Goal: Task Accomplishment & Management: Use online tool/utility

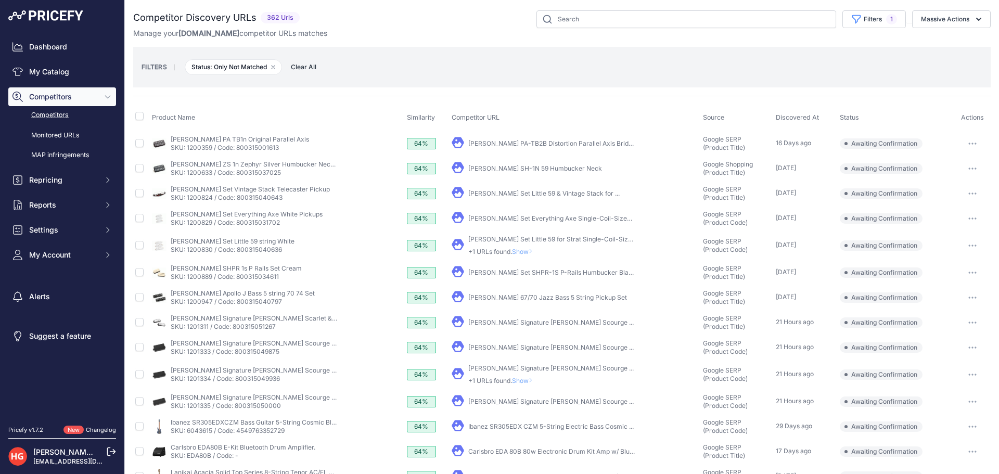
scroll to position [208, 0]
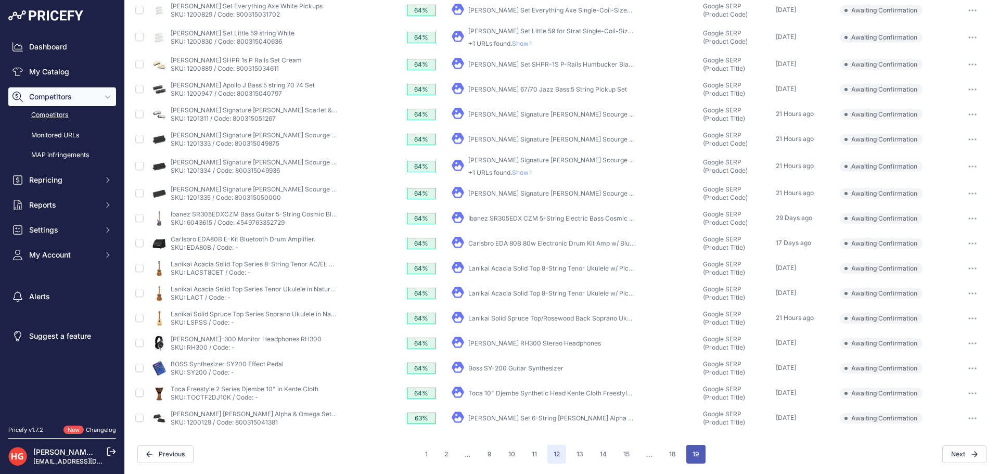
click at [688, 450] on button "19" at bounding box center [695, 454] width 19 height 19
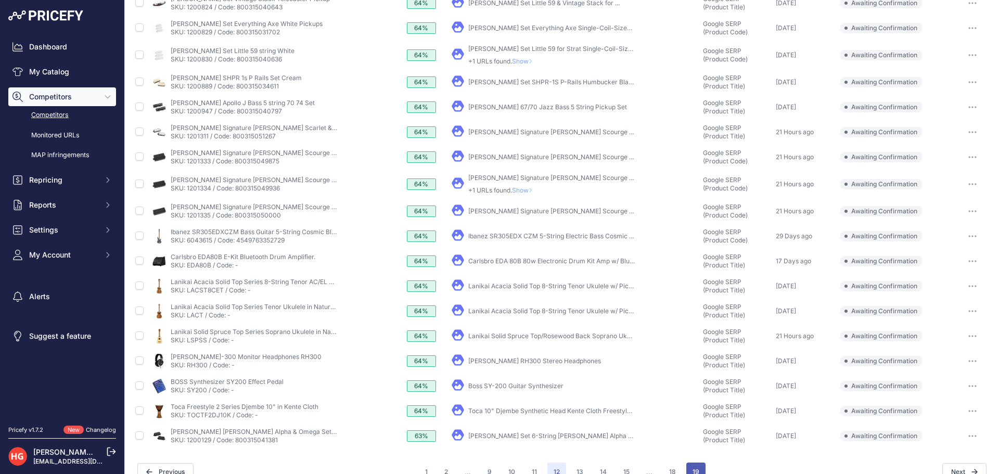
scroll to position [226, 0]
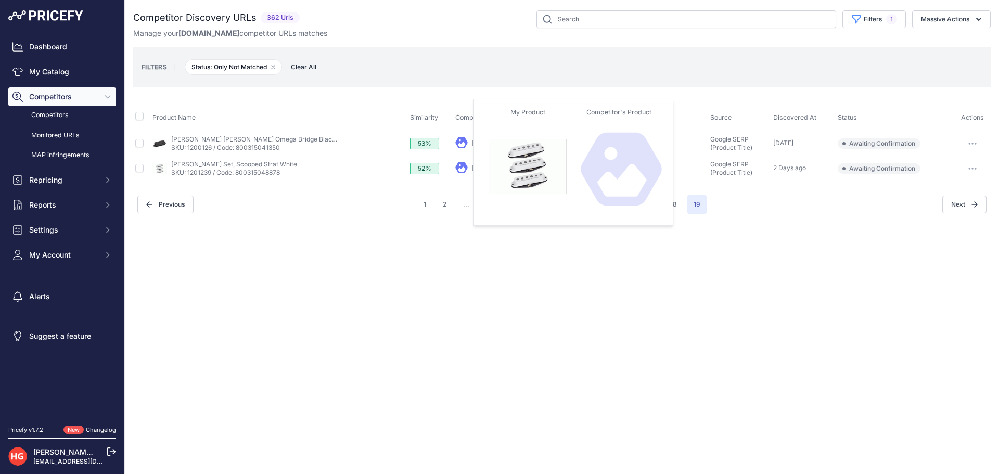
click at [467, 164] on icon at bounding box center [461, 167] width 12 height 12
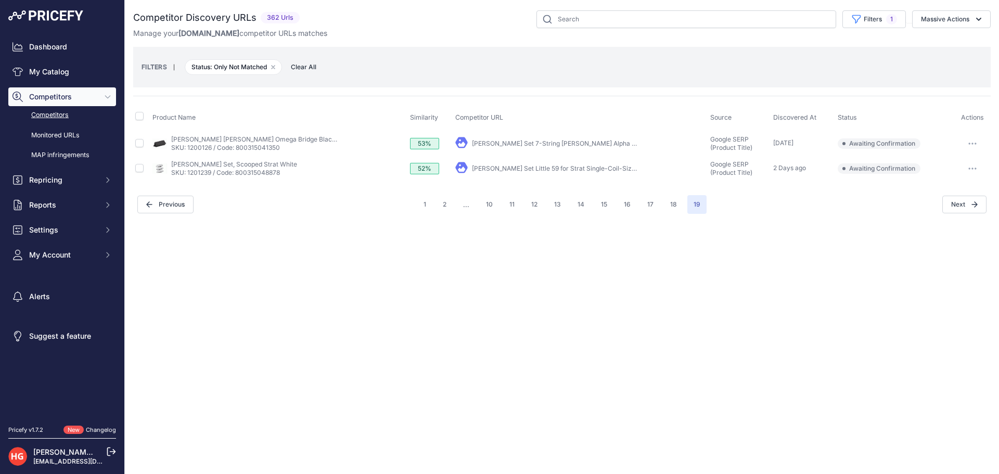
click at [489, 166] on link "[PERSON_NAME] Set Little 59 for Strat Single-Coil-Sized ..." at bounding box center [558, 168] width 173 height 8
click at [970, 174] on button "button" at bounding box center [972, 168] width 21 height 15
click at [956, 205] on button "Exclude match" at bounding box center [945, 207] width 85 height 17
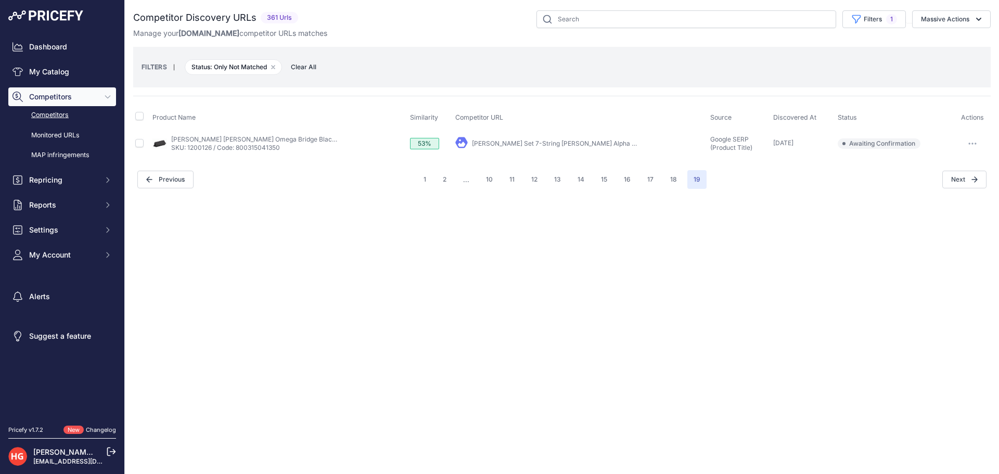
click at [521, 144] on link "[PERSON_NAME] Set 7-String [PERSON_NAME] Alpha & ..." at bounding box center [557, 143] width 170 height 8
click at [962, 147] on button "button" at bounding box center [972, 143] width 21 height 15
click at [949, 189] on button "Exclude match" at bounding box center [945, 182] width 85 height 17
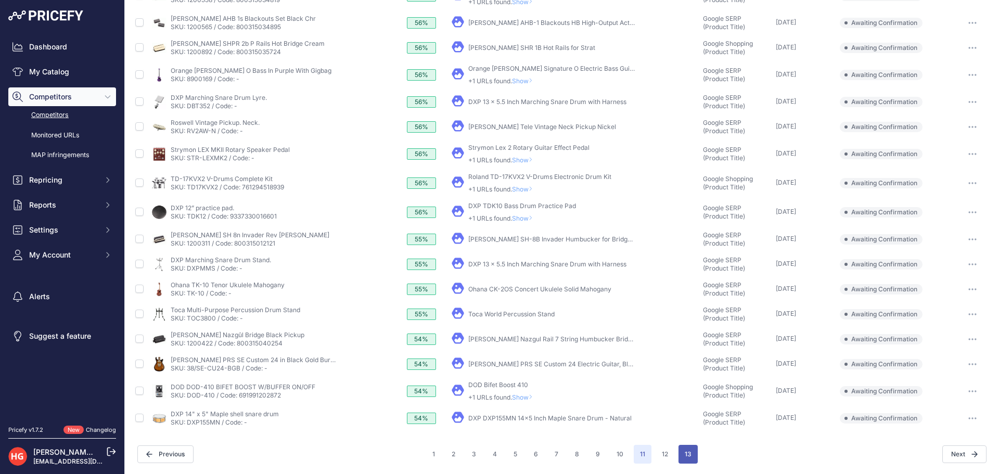
click at [678, 457] on button "13" at bounding box center [687, 454] width 19 height 19
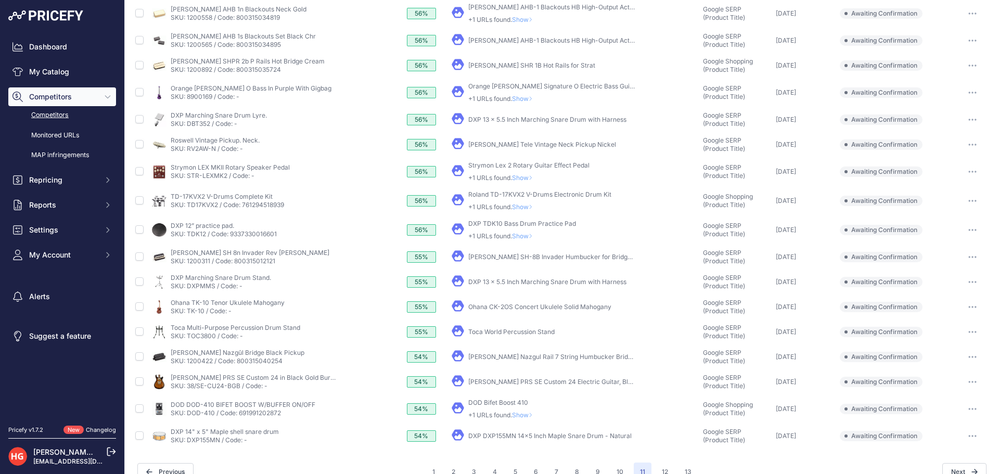
scroll to position [247, 0]
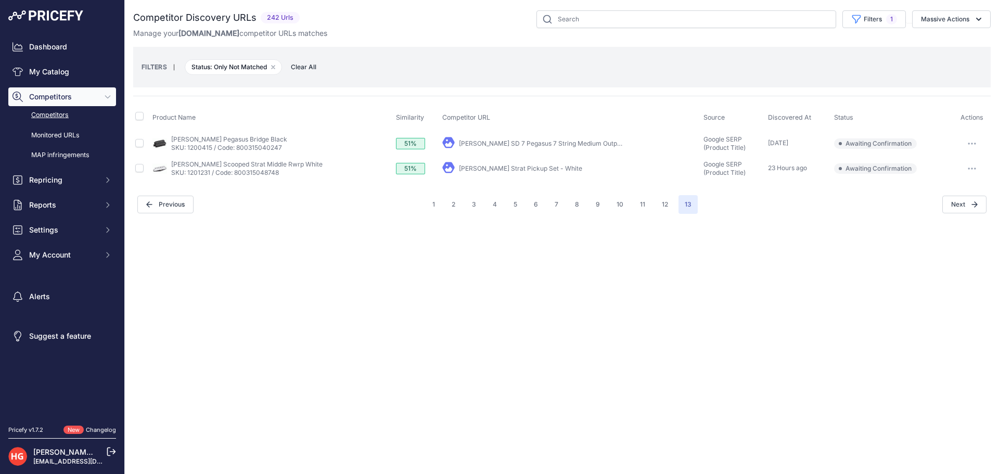
click at [534, 170] on link "Seymour Duncan Hendrix Strat Pickup Set - White" at bounding box center [520, 168] width 123 height 8
click at [972, 169] on icon "button" at bounding box center [971, 168] width 1 height 1
click at [944, 209] on button "Exclude match" at bounding box center [945, 207] width 85 height 17
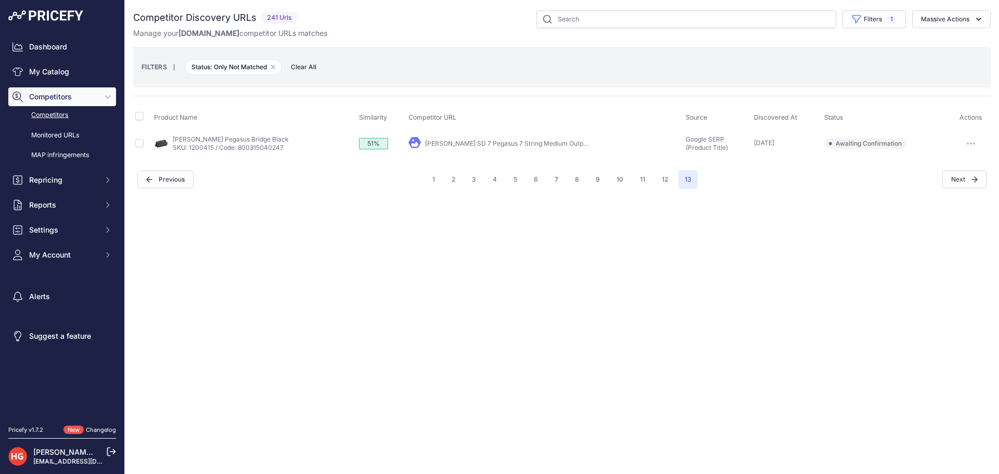
click at [489, 143] on link "Seymour Duncan SD 7 Pegasus 7 String Medium Output ..." at bounding box center [510, 143] width 170 height 8
drag, startPoint x: 974, startPoint y: 137, endPoint x: 974, endPoint y: 147, distance: 9.4
click at [975, 137] on button "button" at bounding box center [970, 143] width 21 height 15
click at [932, 186] on button "Exclude match" at bounding box center [945, 182] width 85 height 17
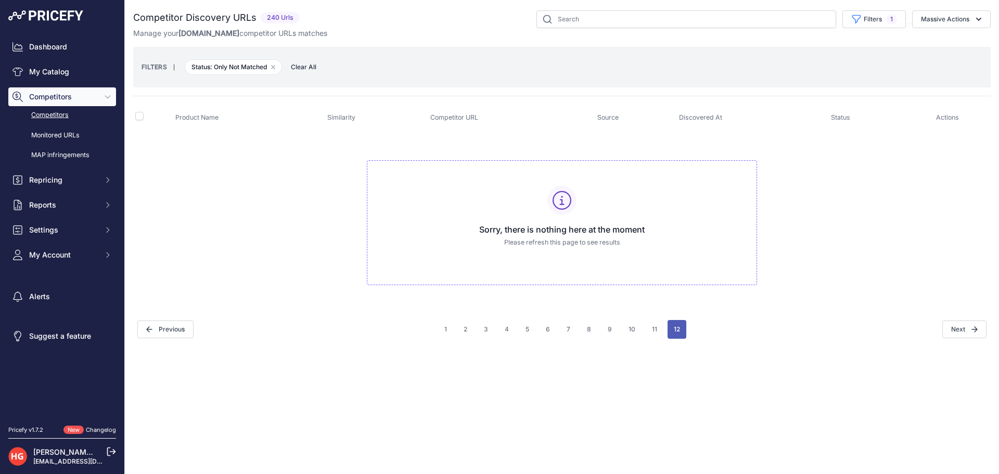
drag, startPoint x: 666, startPoint y: 343, endPoint x: 673, endPoint y: 333, distance: 12.0
click at [667, 343] on div "You are not connected to the internet. Competitor Discovery URLs" at bounding box center [561, 174] width 857 height 349
click at [673, 332] on button "12" at bounding box center [676, 329] width 19 height 19
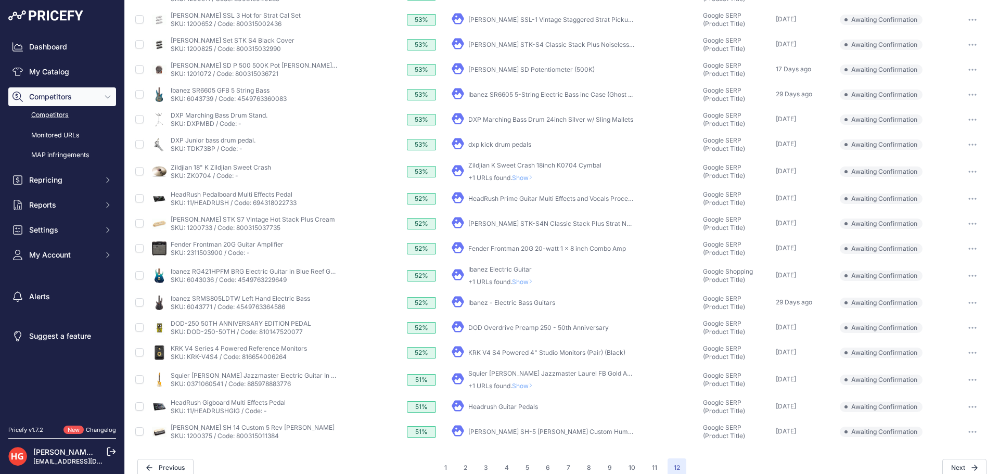
scroll to position [216, 0]
